Goal: Find specific page/section

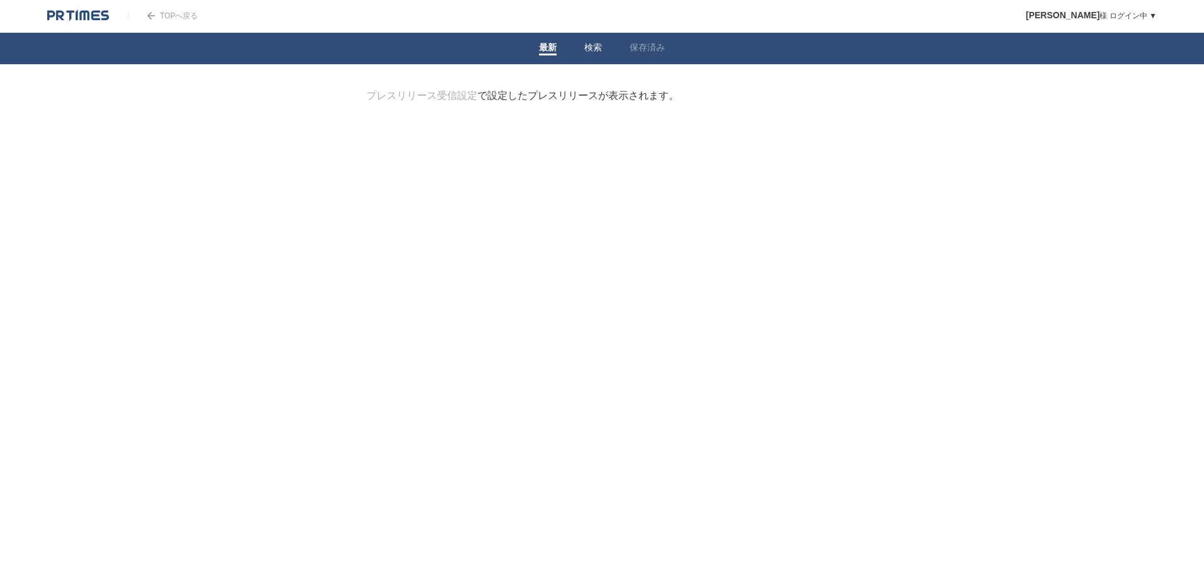
click at [598, 52] on link "検索" at bounding box center [593, 48] width 18 height 13
click at [633, 48] on link "保存済み" at bounding box center [647, 48] width 35 height 13
